Goal: Transaction & Acquisition: Purchase product/service

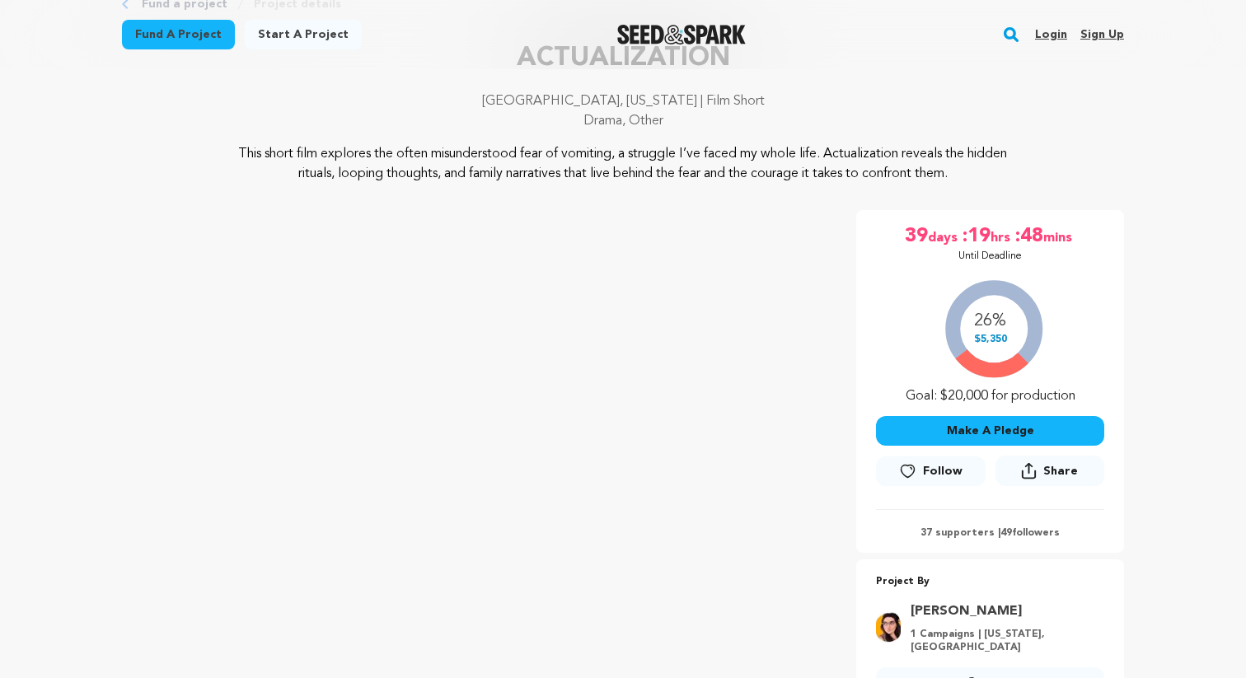
scroll to position [108, 0]
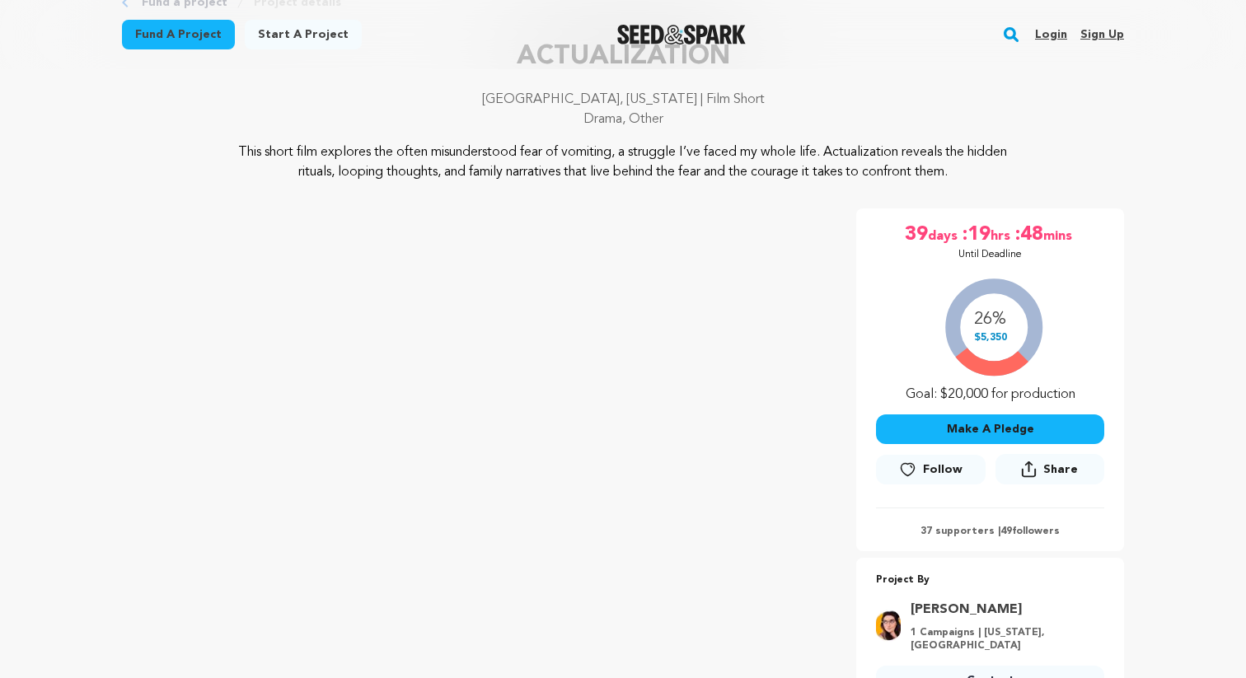
click at [1036, 432] on button "Make A Pledge" at bounding box center [990, 429] width 228 height 30
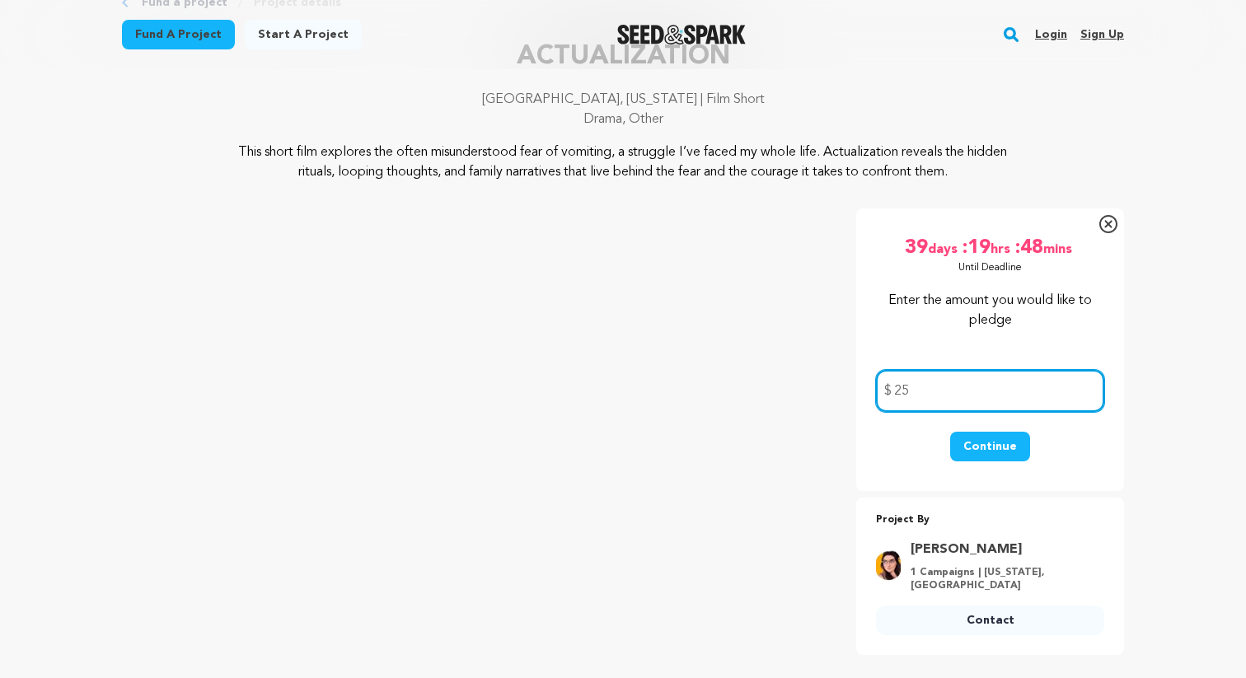
type input "25"
click at [971, 447] on button "Continue" at bounding box center [990, 447] width 80 height 30
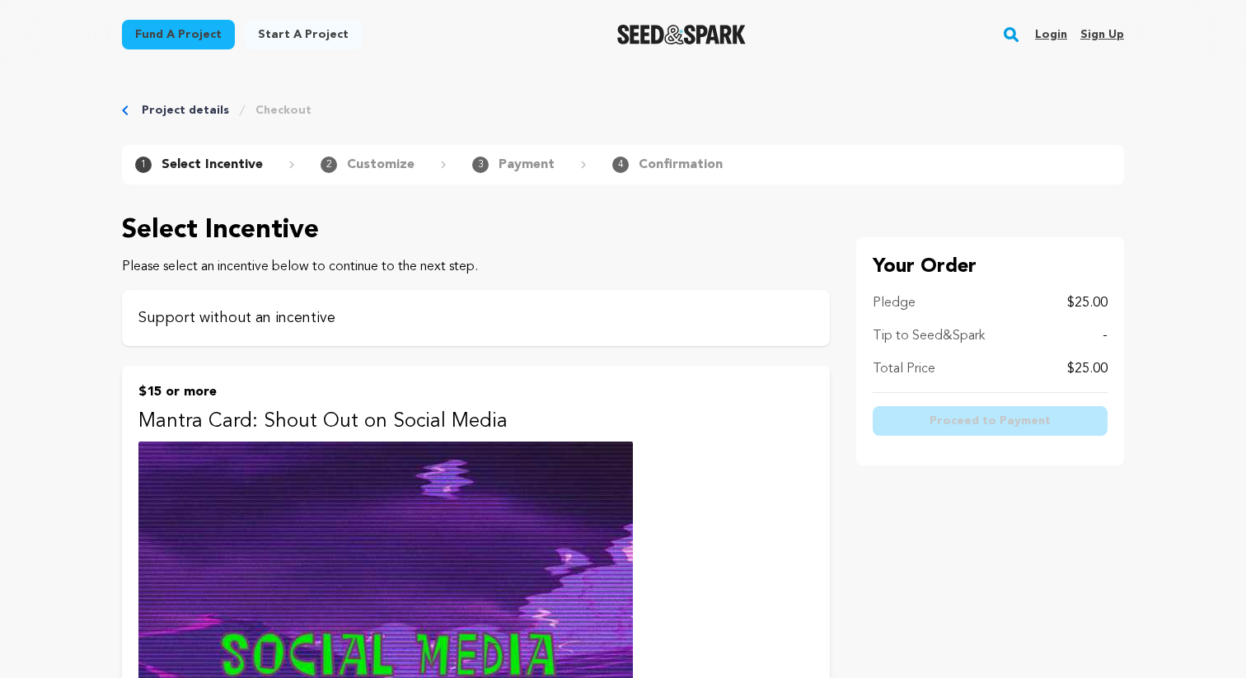
click at [256, 321] on p "Support without an incentive" at bounding box center [475, 318] width 675 height 23
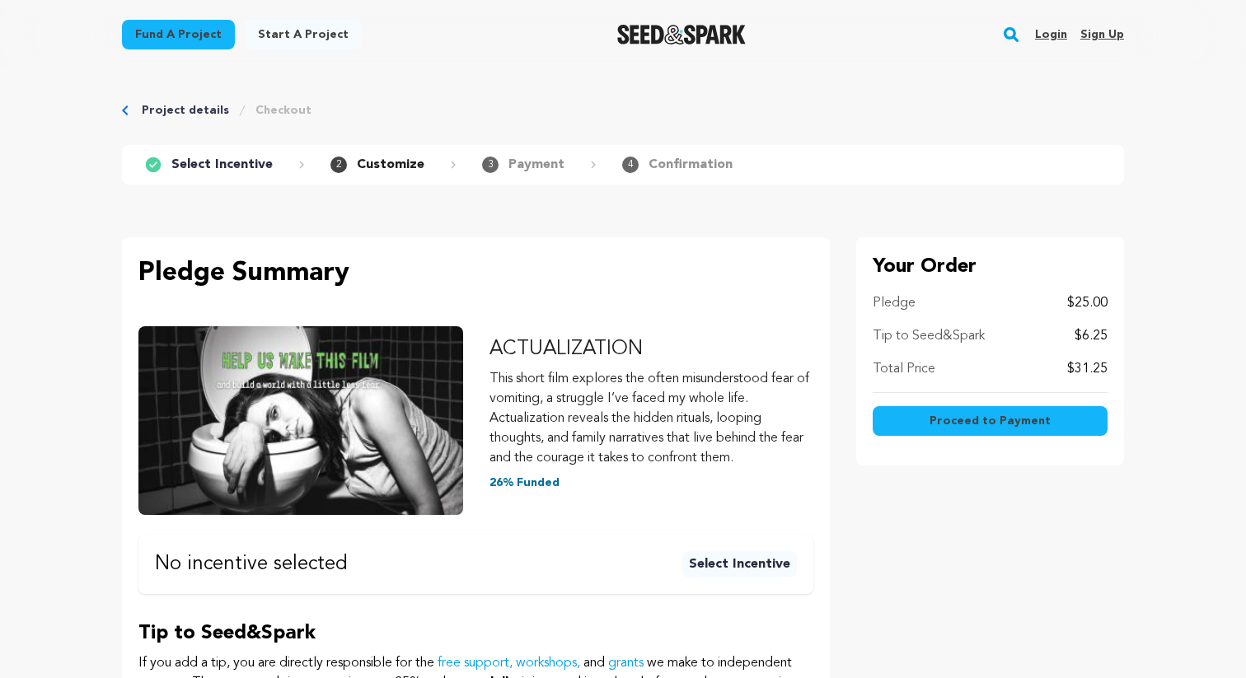
click at [970, 429] on button "Proceed to Payment" at bounding box center [990, 421] width 235 height 30
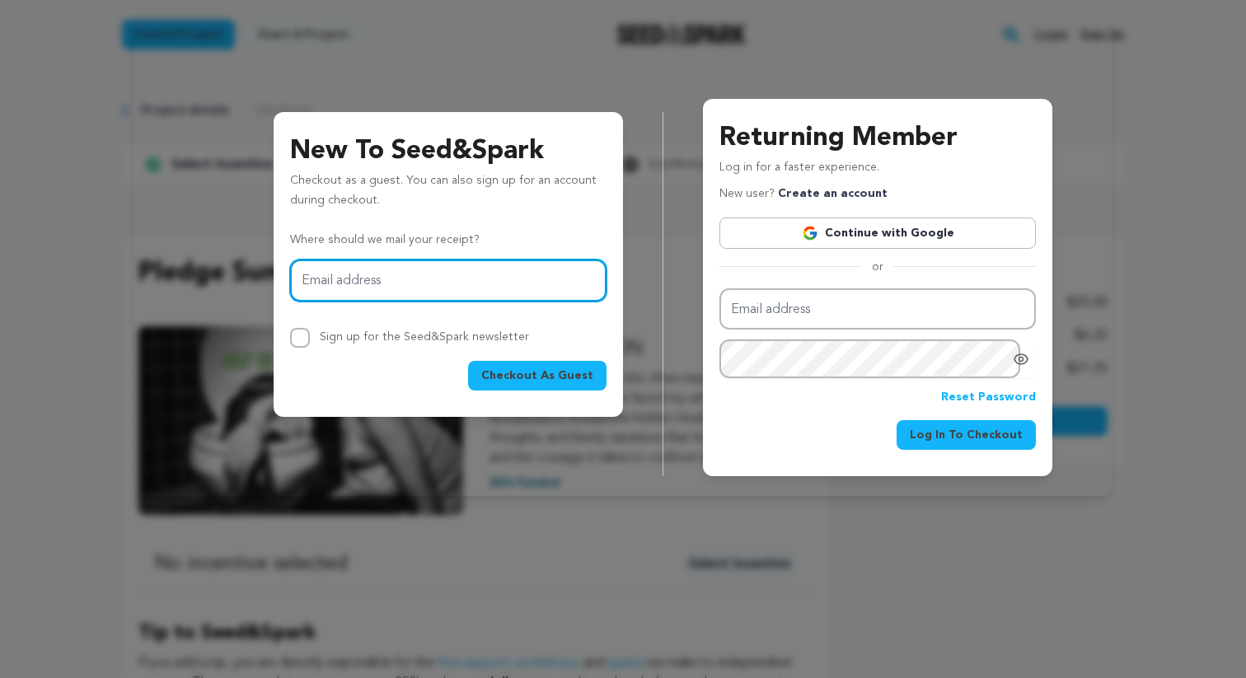
click at [409, 288] on input "Email address" at bounding box center [448, 281] width 316 height 42
type input "kaylammarriott@gmail.com"
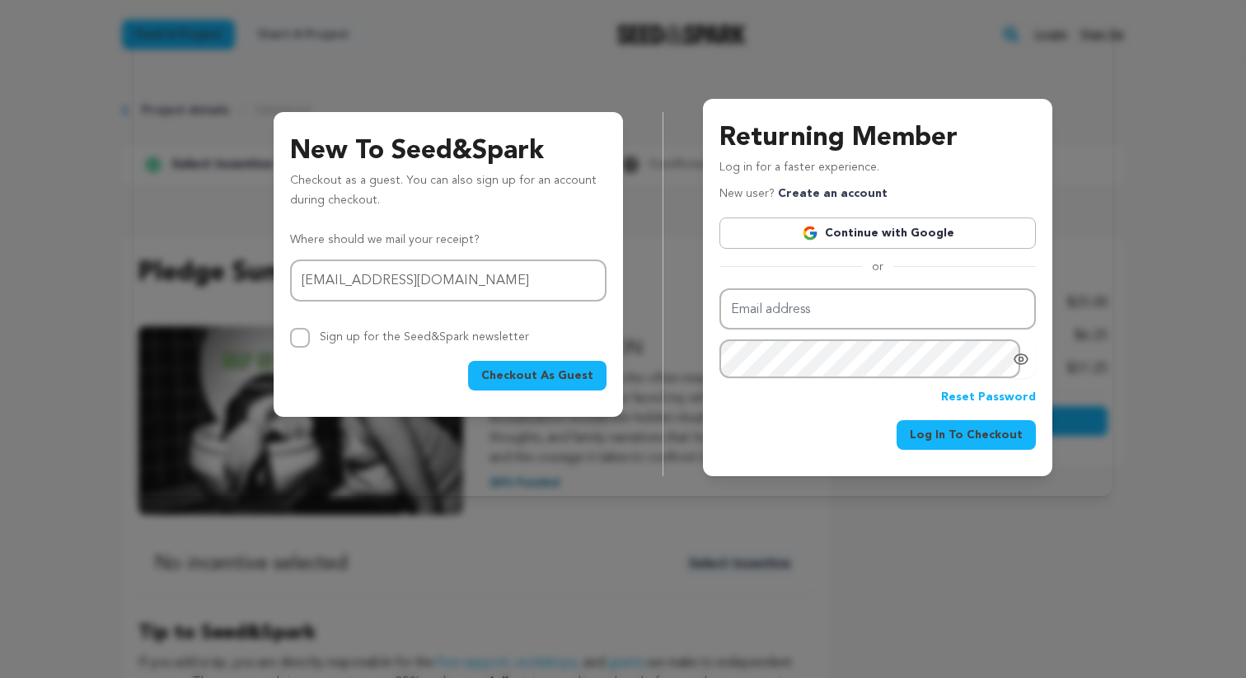
click at [584, 384] on button "Checkout As Guest" at bounding box center [537, 376] width 138 height 30
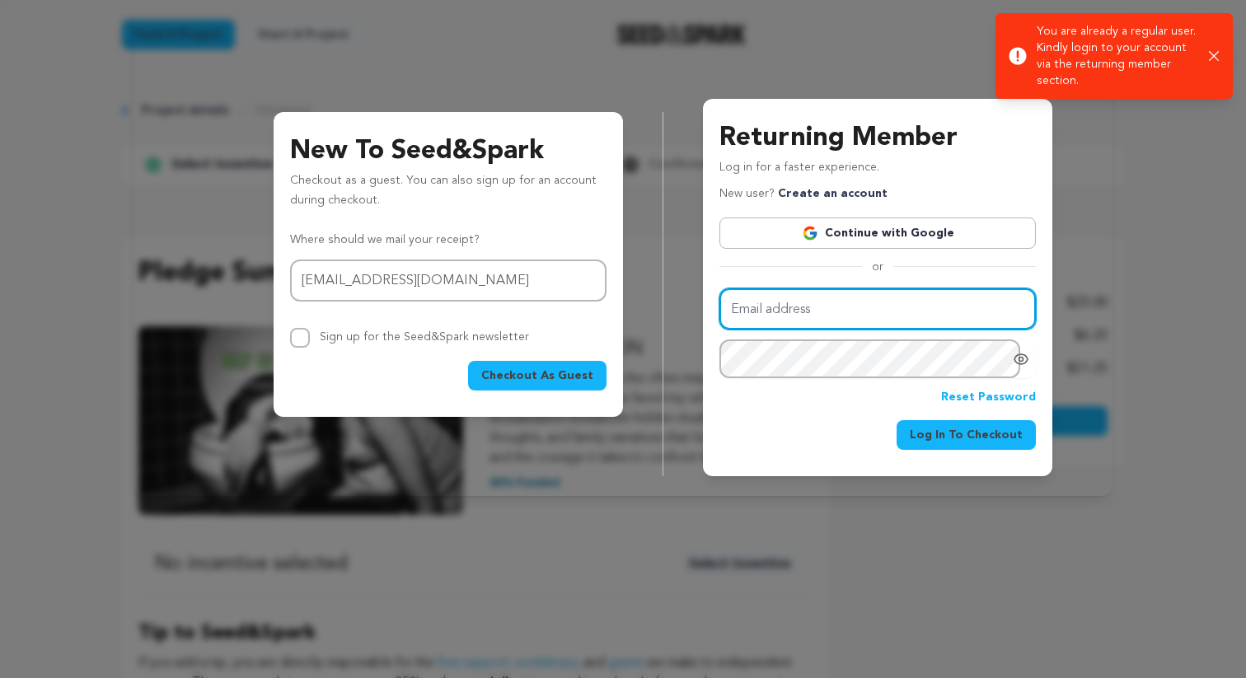
click at [808, 298] on input "Email address" at bounding box center [877, 309] width 316 height 42
type input "kaylammarriott@gmail.com"
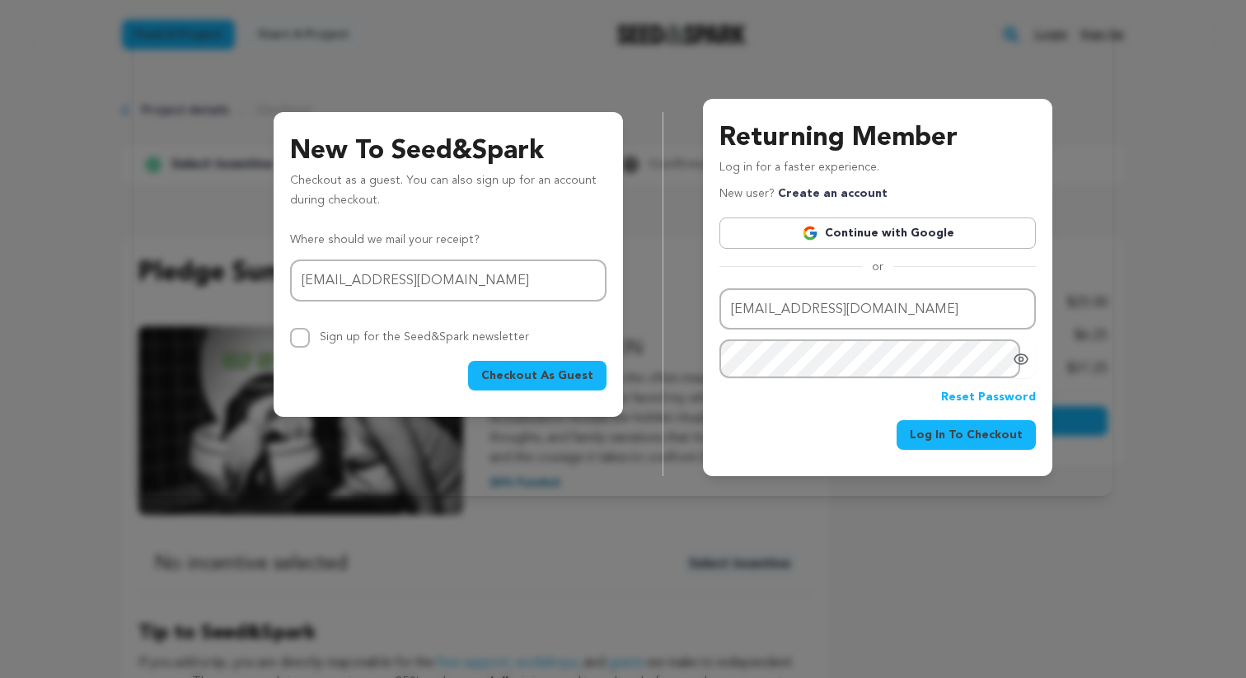
click at [902, 235] on link "Continue with Google" at bounding box center [877, 233] width 316 height 31
